Goal: Task Accomplishment & Management: Use online tool/utility

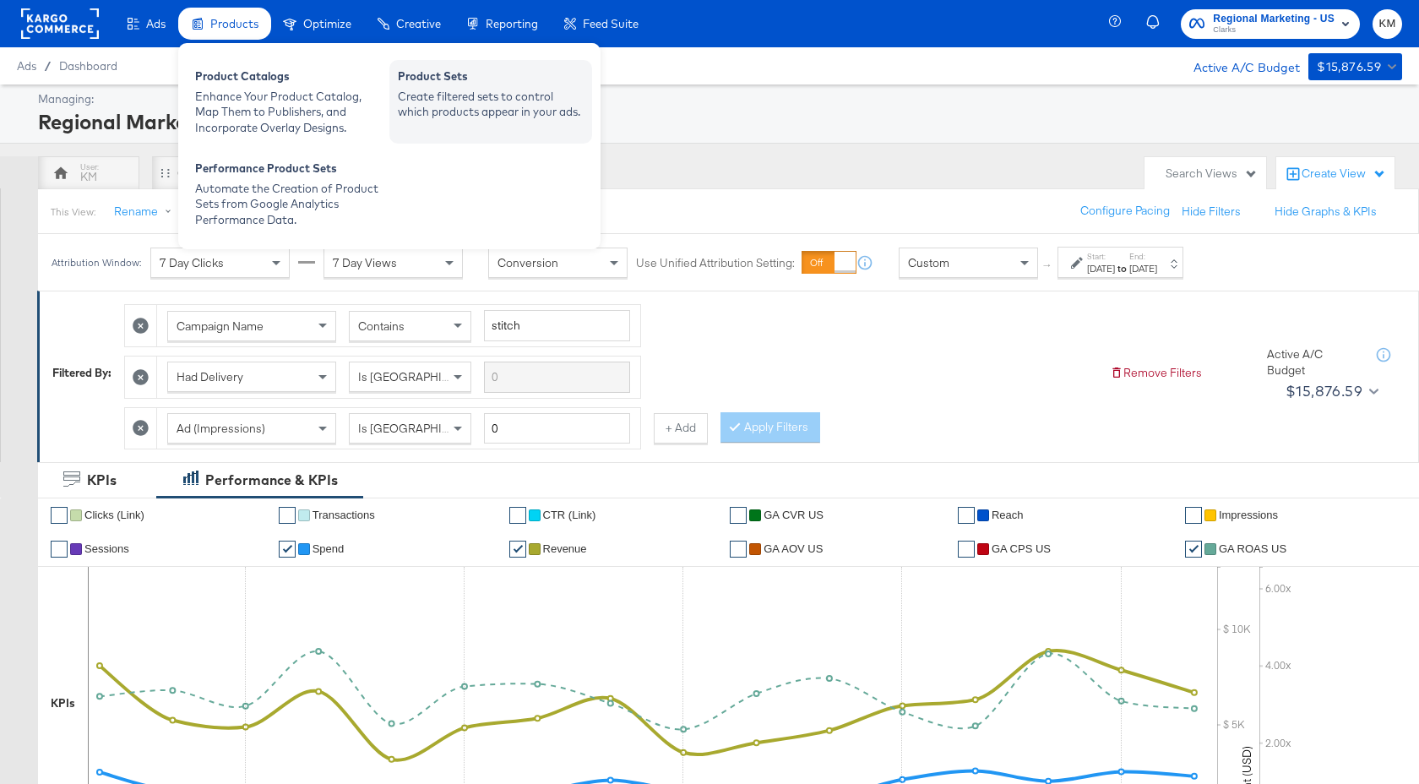
click at [465, 95] on div "Create filtered sets to control which products appear in your ads." at bounding box center [491, 104] width 186 height 31
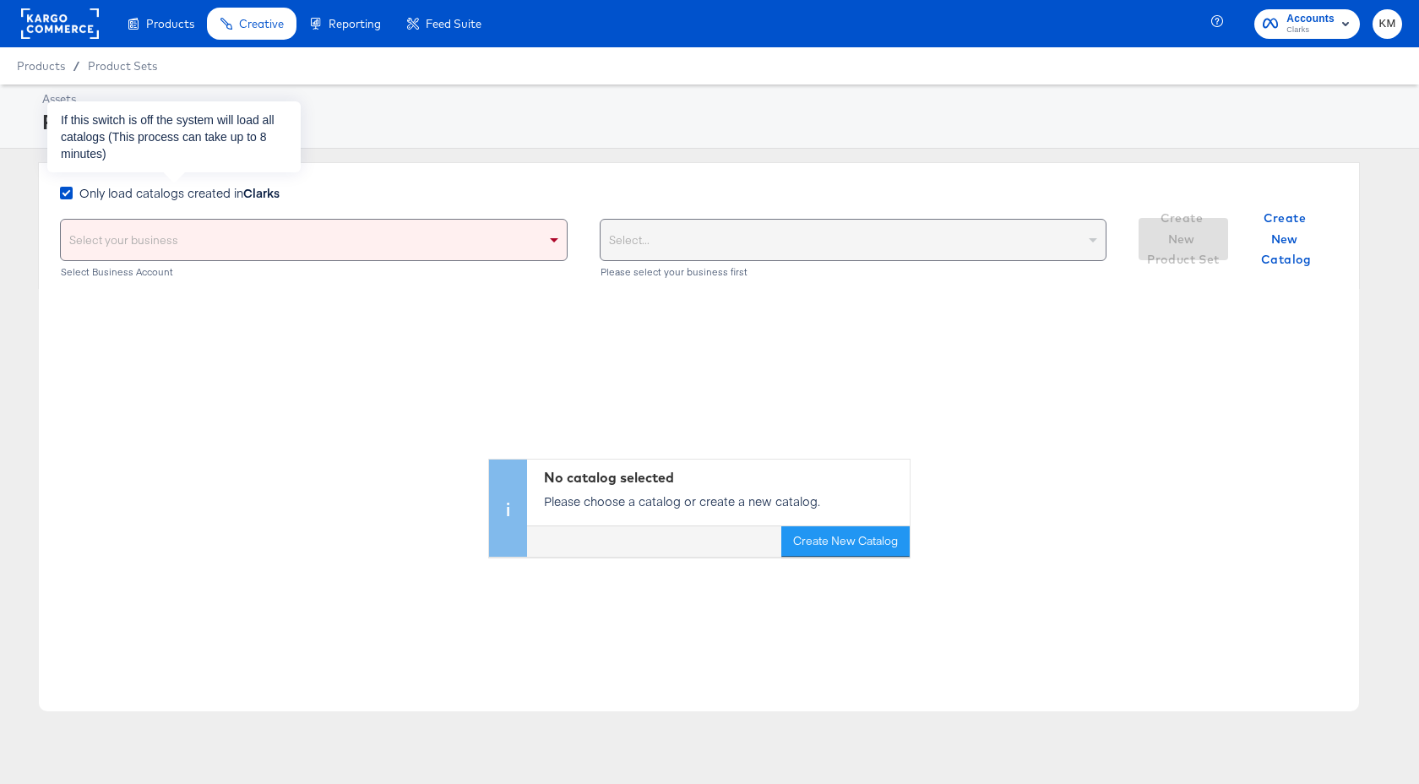
click at [252, 198] on strong "Clarks" at bounding box center [261, 192] width 36 height 17
click at [0, 0] on input "Only load catalogs created in Clarks" at bounding box center [0, 0] width 0 height 0
click at [252, 261] on div "Select your business Select Business Account" at bounding box center [314, 250] width 508 height 63
click at [248, 247] on div "Select your business" at bounding box center [314, 240] width 506 height 41
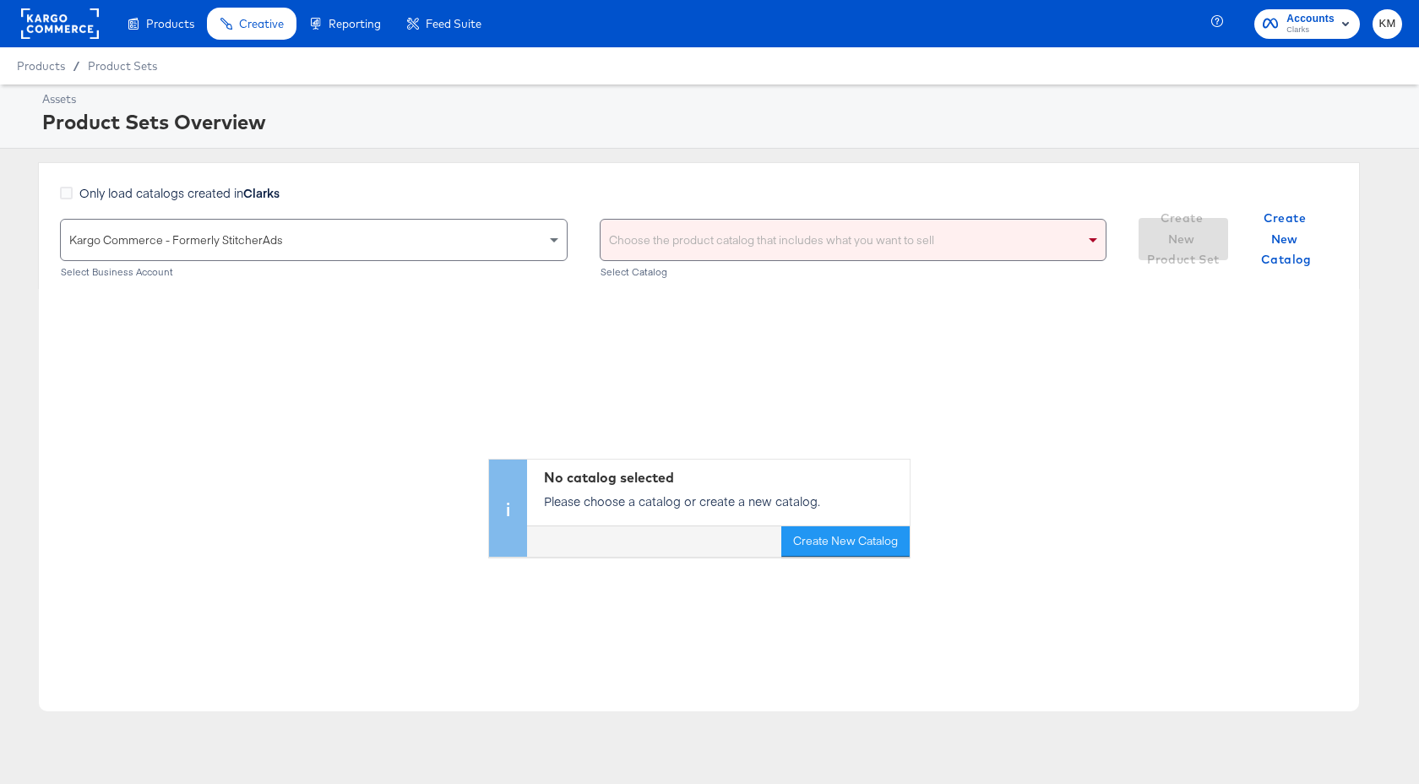
click at [715, 229] on div "Choose the product catalog that includes what you want to sell" at bounding box center [854, 240] width 506 height 41
type input "clarks"
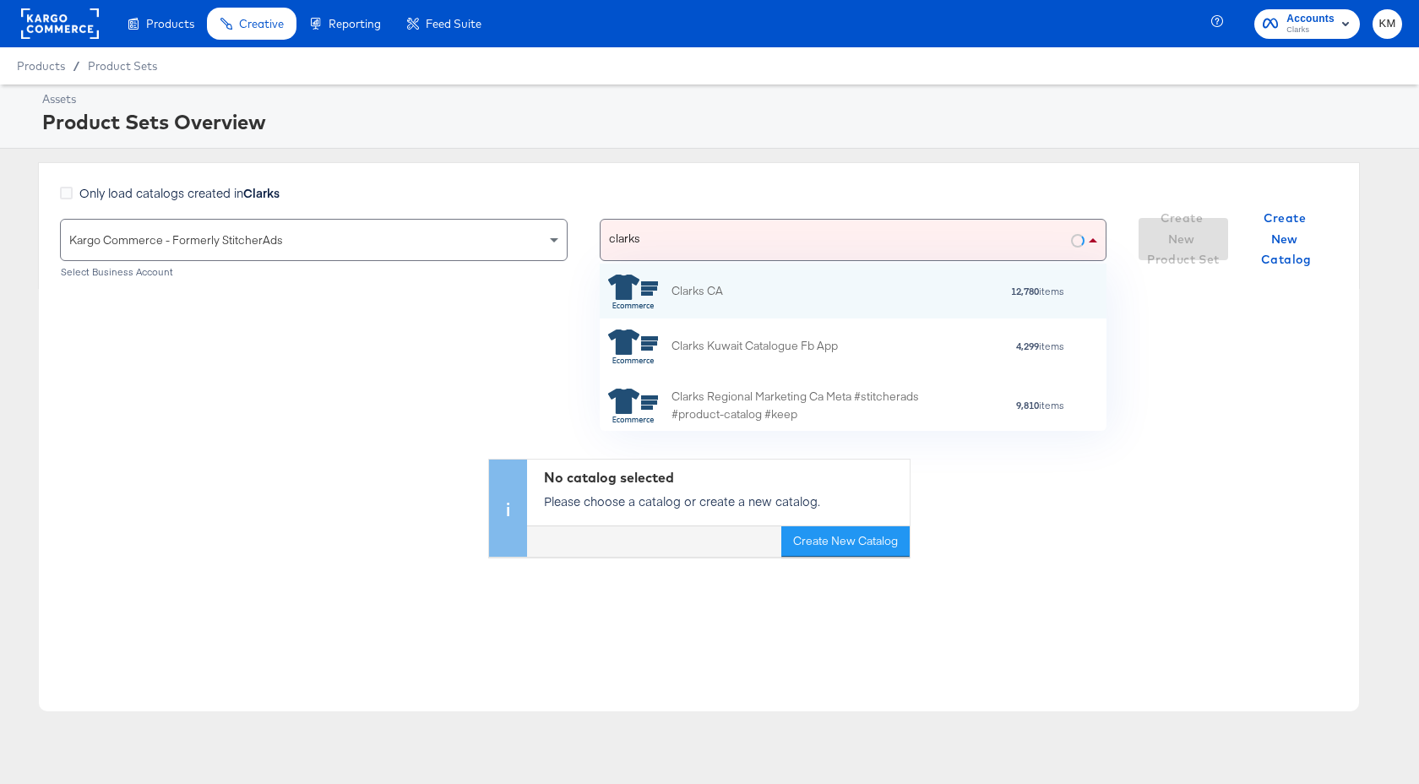
scroll to position [167, 507]
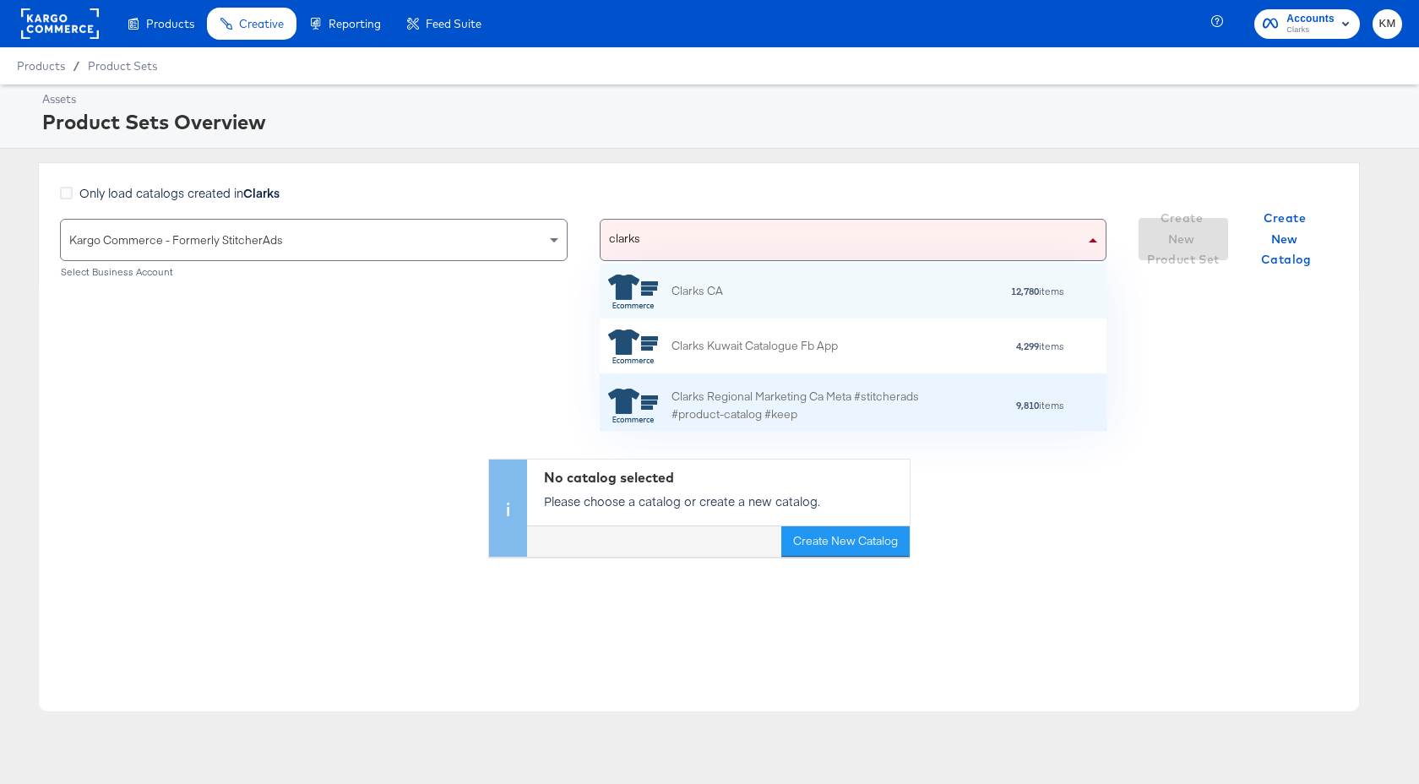
click at [798, 392] on div "Clarks Regional Marketing Ca Meta #stitcherads #product-catalog #keep" at bounding box center [820, 405] width 296 height 35
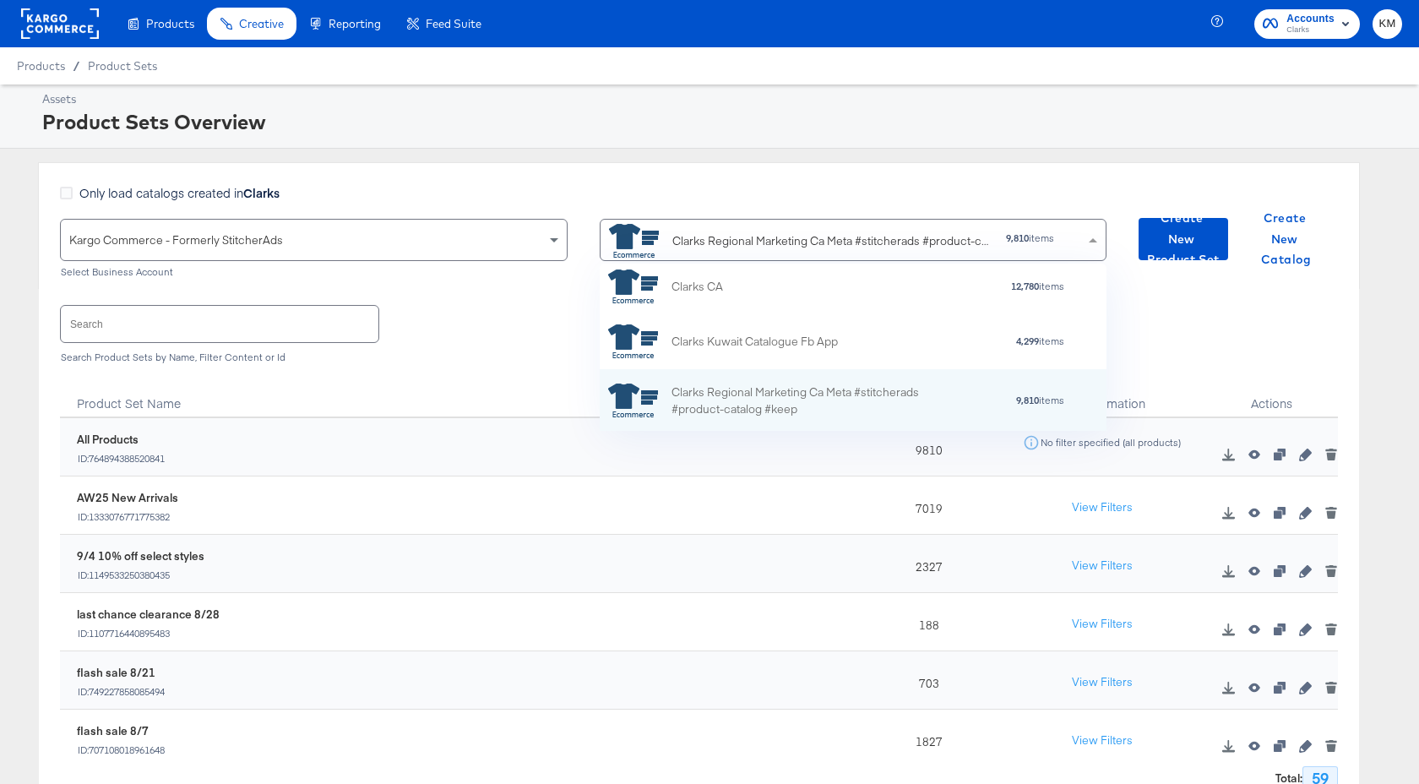
drag, startPoint x: 673, startPoint y: 244, endPoint x: 973, endPoint y: 251, distance: 299.9
click at [973, 251] on div "Clarks Regional Marketing Ca Meta #stitcherads #product-catalog #keep" at bounding box center [801, 241] width 384 height 34
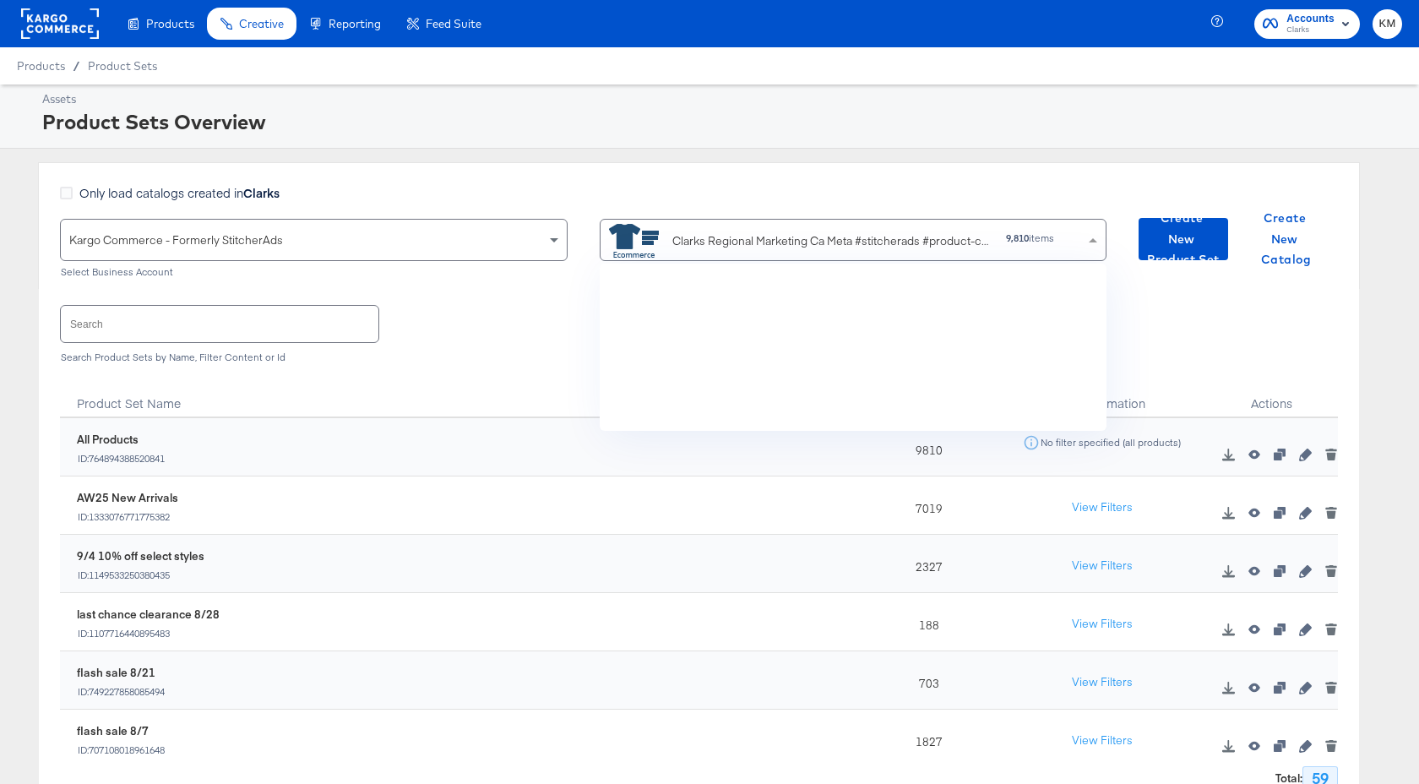
scroll to position [5158, 0]
click at [849, 247] on div "Clarks Regional Marketing Ca Meta #stitcherads #product-catalog #keep" at bounding box center [832, 241] width 321 height 18
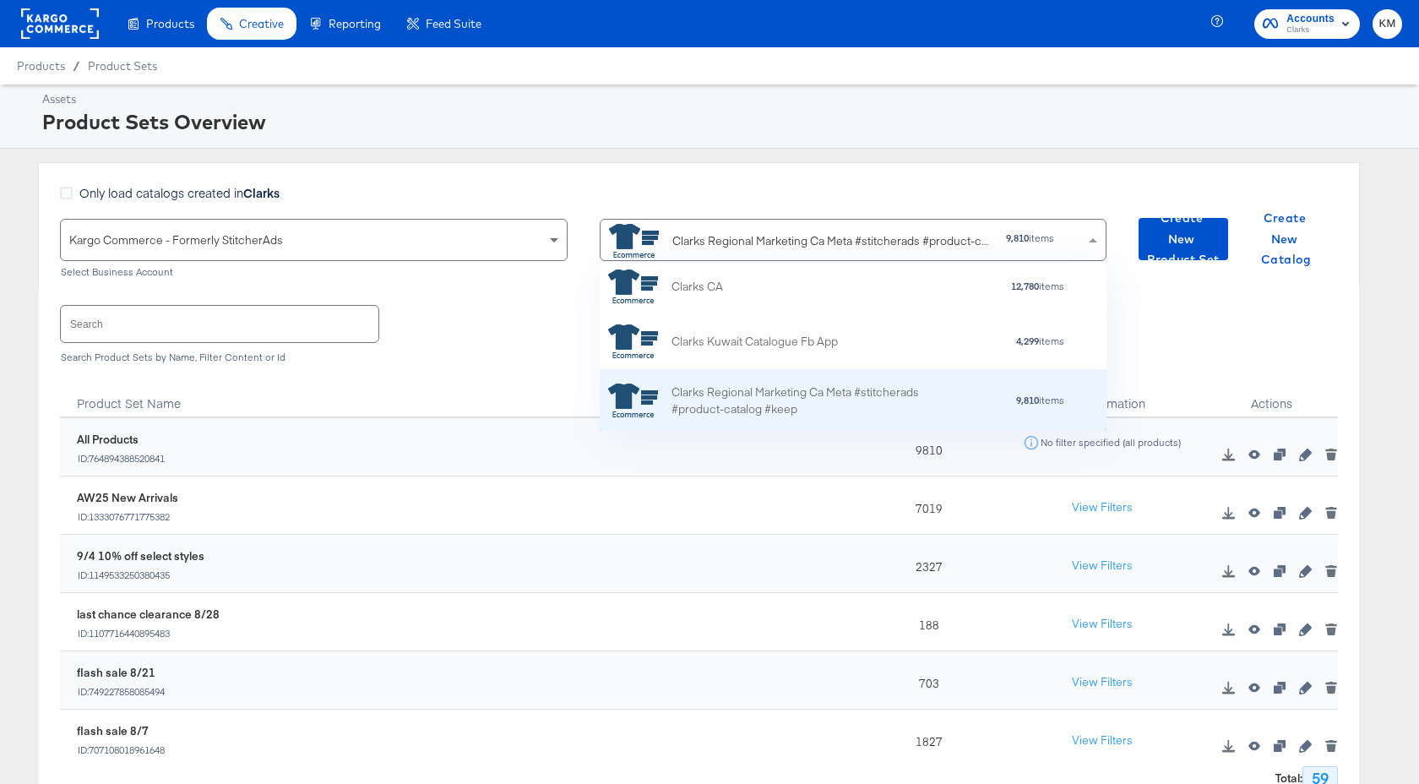
drag, startPoint x: 857, startPoint y: 415, endPoint x: 781, endPoint y: 415, distance: 76.0
click at [781, 415] on div "Clarks Regional Marketing Ca Meta #stitcherads #product-catalog #keep" at bounding box center [820, 400] width 296 height 35
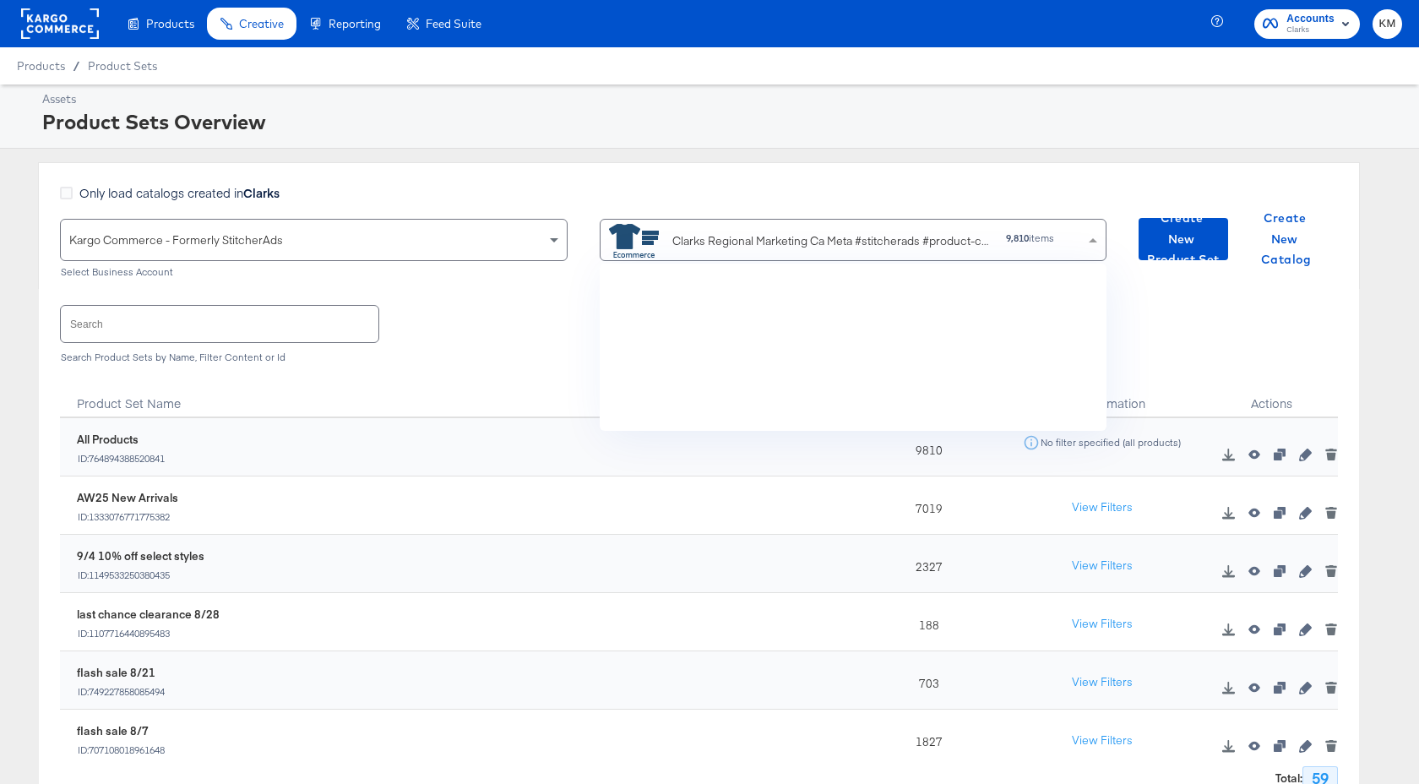
click at [821, 235] on div "Clarks Regional Marketing Ca Meta #stitcherads #product-catalog #keep" at bounding box center [832, 241] width 321 height 18
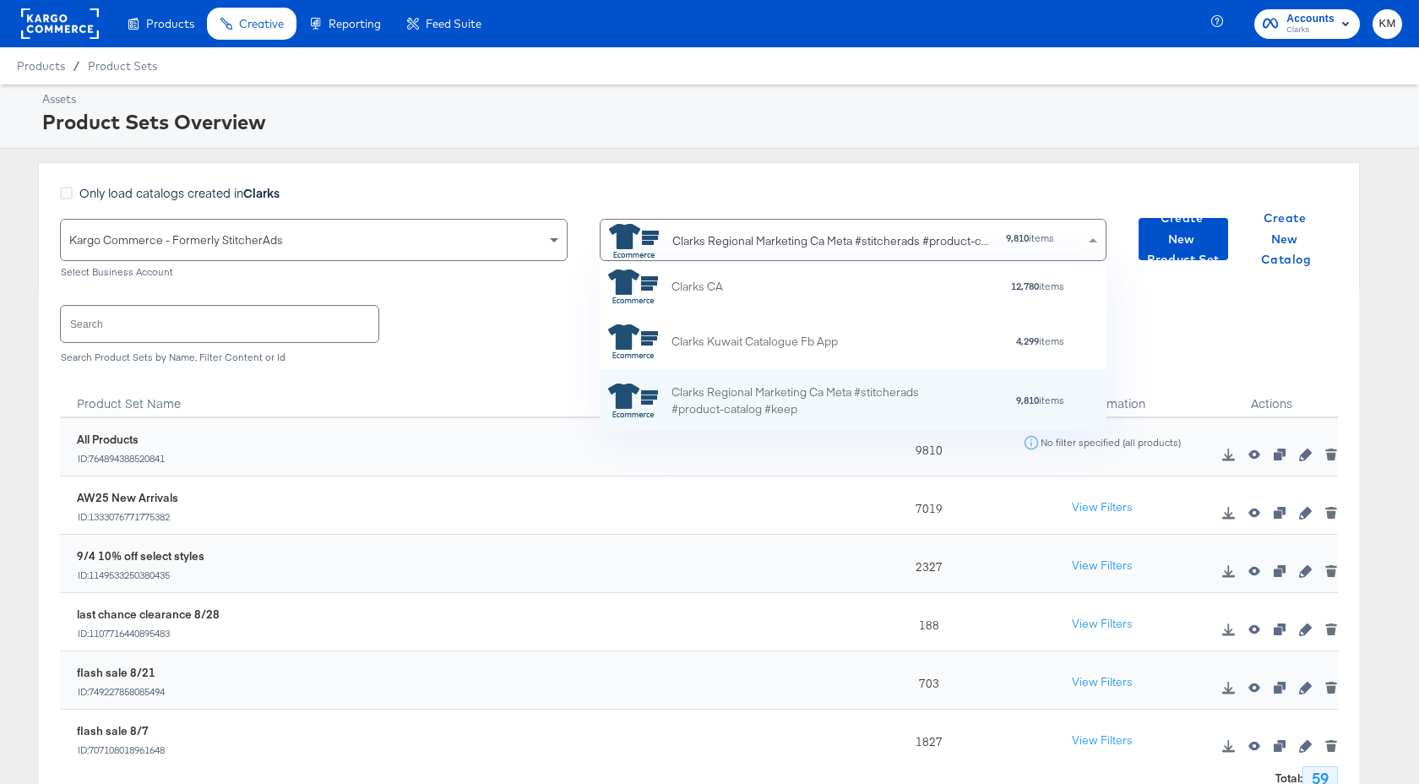
click at [453, 374] on div "Search Search Product Sets by Name, Filter Content or Id" at bounding box center [699, 332] width 1278 height 87
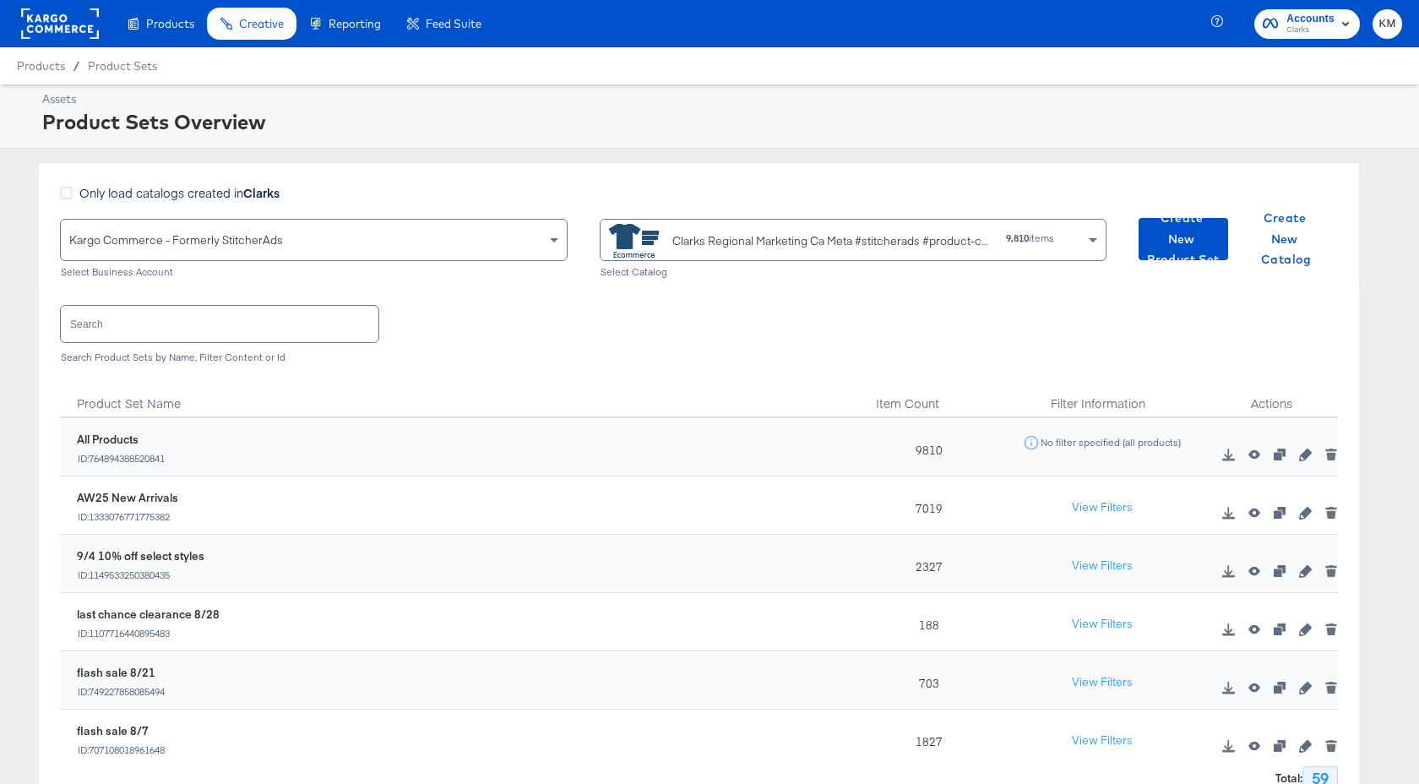
scroll to position [57, 0]
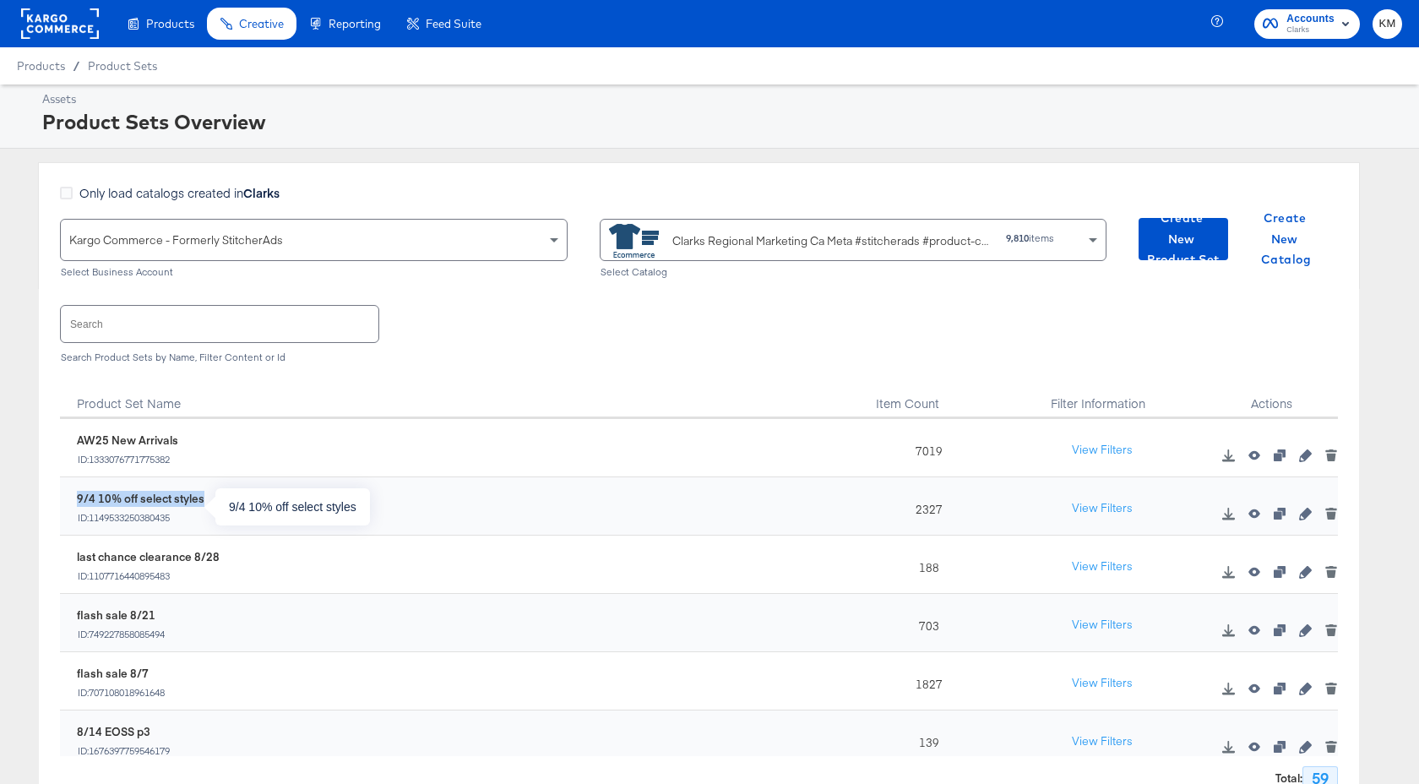
drag, startPoint x: 207, startPoint y: 501, endPoint x: 74, endPoint y: 503, distance: 132.6
click at [74, 503] on div "9/4 10% off select styles ID: 1149533250380435" at bounding box center [463, 509] width 791 height 51
copy div "9/4 10% off select styles"
drag, startPoint x: 177, startPoint y: 521, endPoint x: 92, endPoint y: 523, distance: 85.3
click at [92, 523] on div "9/4 10% off select styles ID: 1149533250380435" at bounding box center [463, 509] width 791 height 51
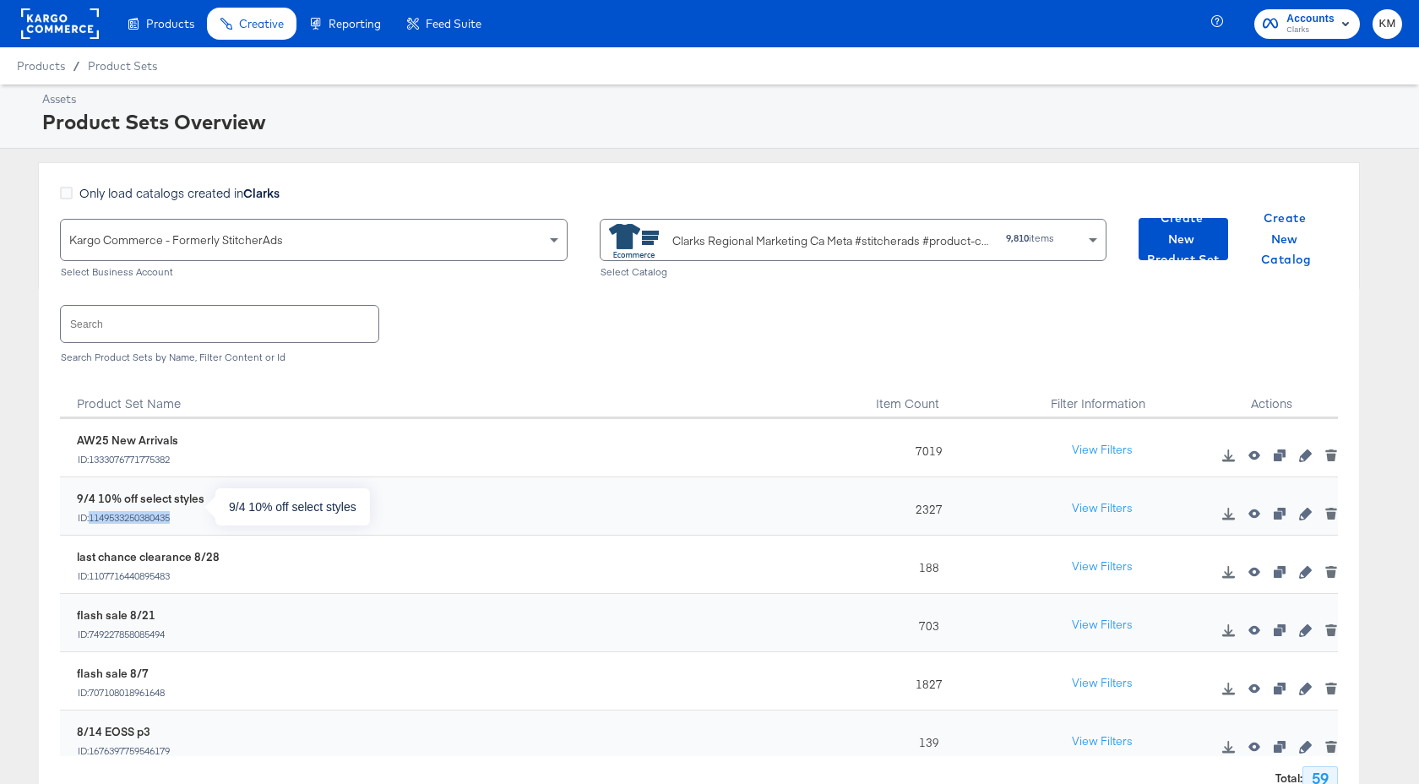
drag, startPoint x: 92, startPoint y: 517, endPoint x: 178, endPoint y: 521, distance: 86.3
click at [178, 521] on div "ID: 1149533250380435" at bounding box center [141, 518] width 128 height 12
copy div "1149533250380435"
click at [1306, 513] on icon "button" at bounding box center [1305, 514] width 12 height 12
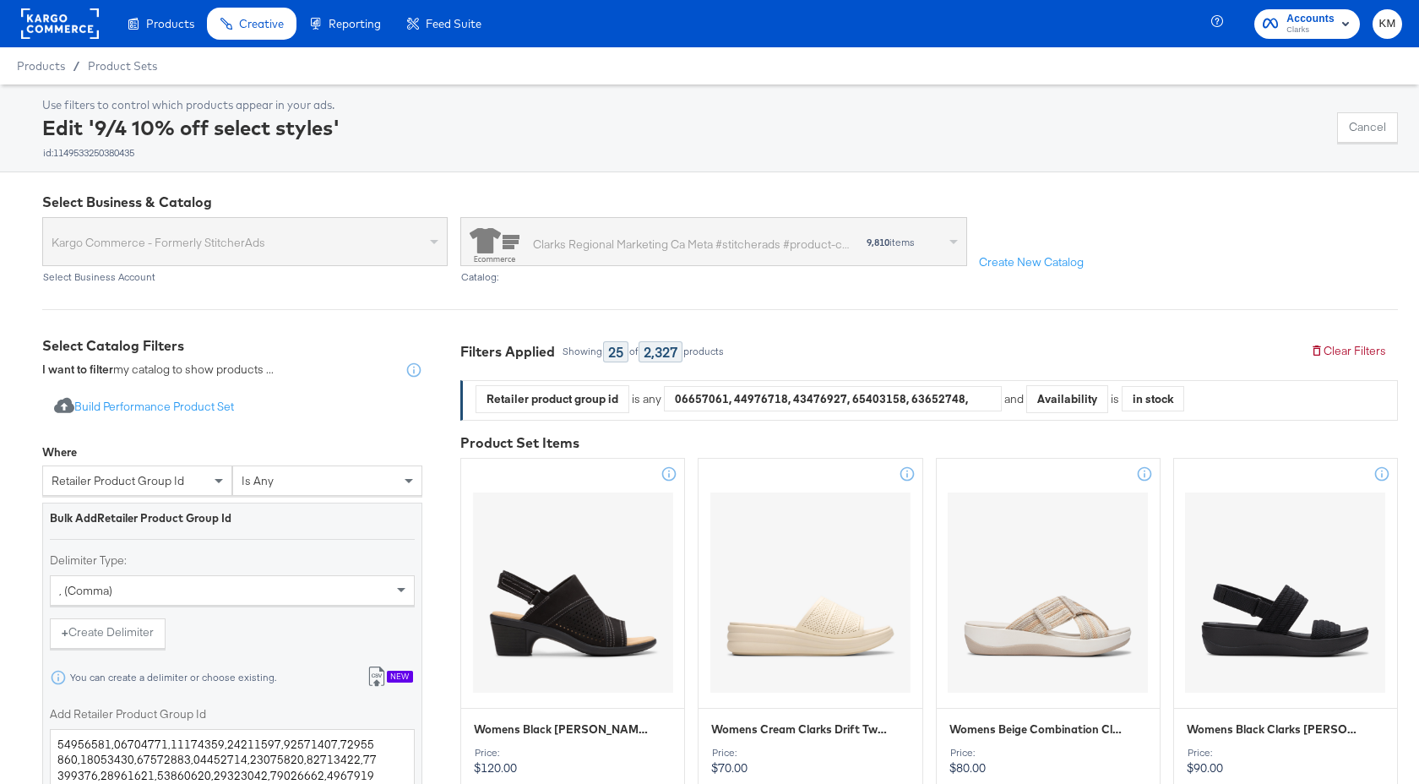
click at [54, 32] on rect at bounding box center [60, 23] width 78 height 30
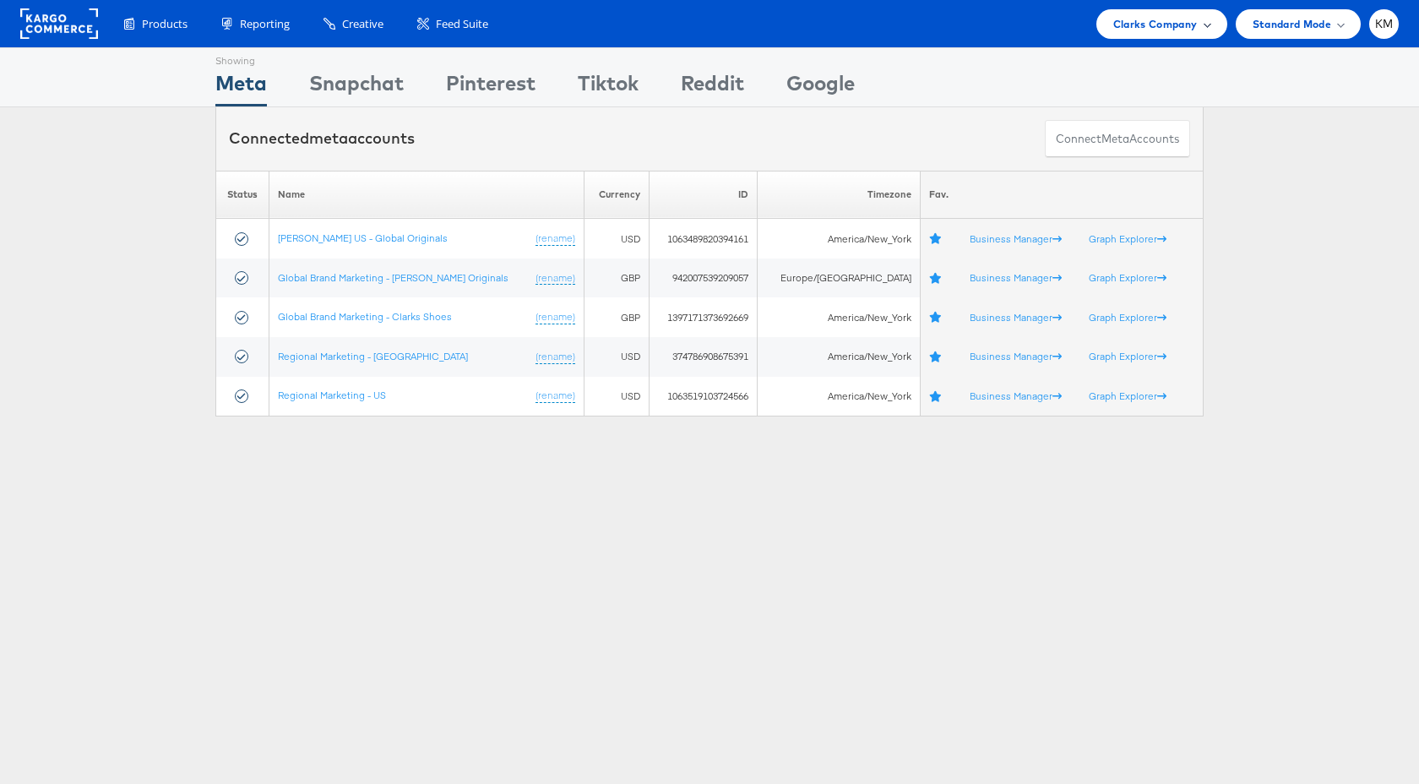
click at [1150, 24] on span "Clarks Company" at bounding box center [1155, 24] width 84 height 18
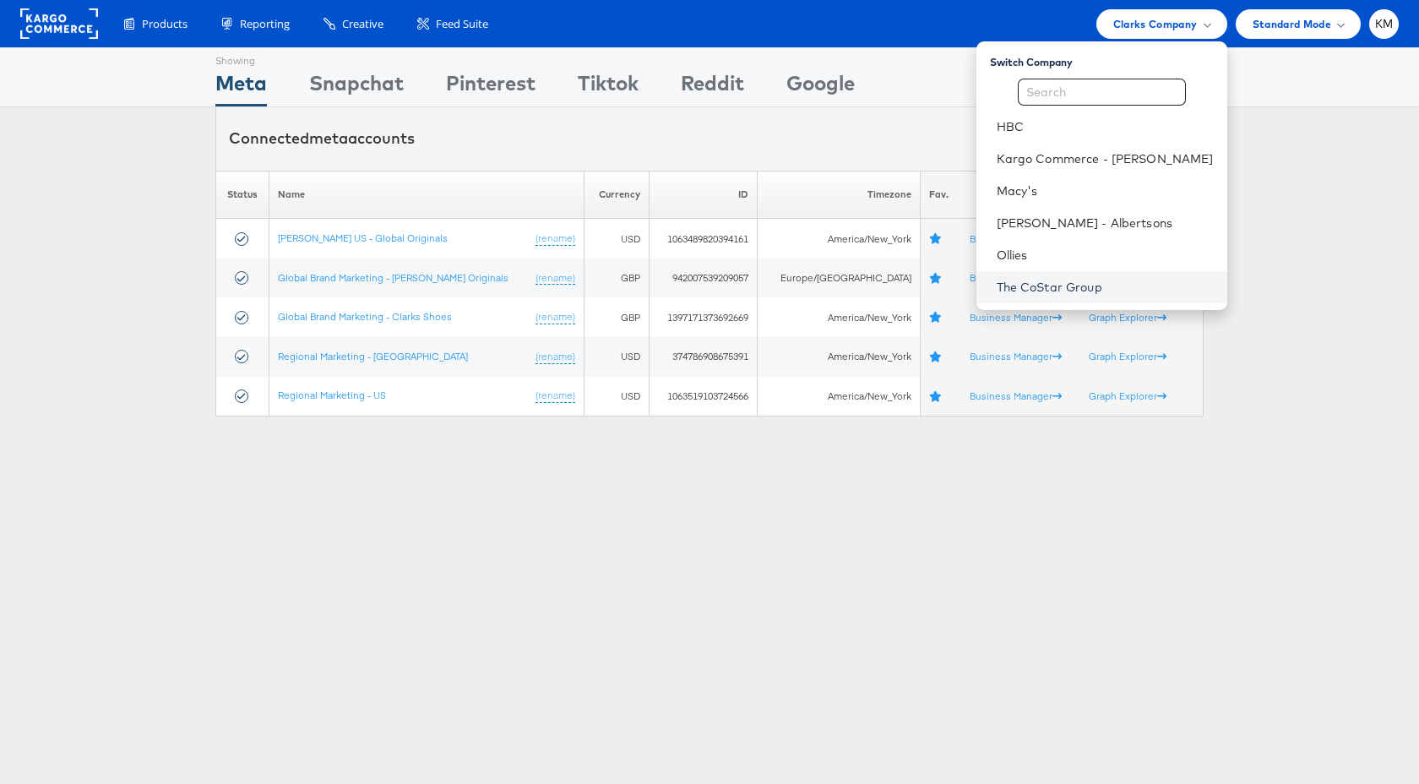
click at [1058, 290] on link "The CoStar Group" at bounding box center [1105, 287] width 217 height 17
